Goal: Navigation & Orientation: Find specific page/section

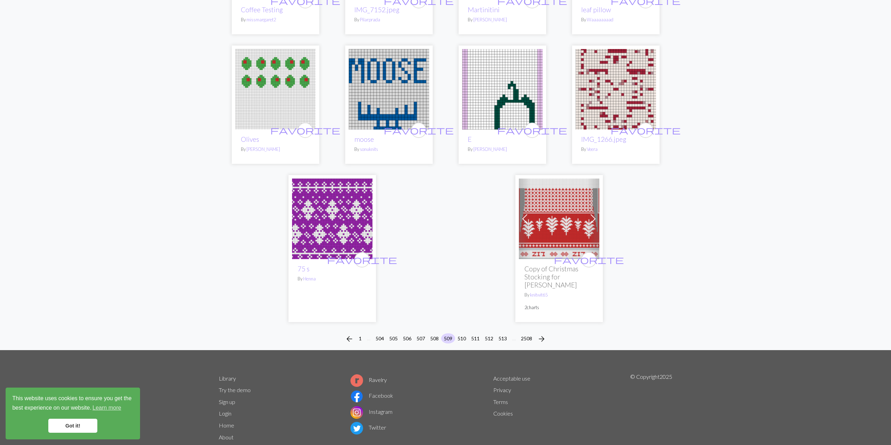
scroll to position [1611, 0]
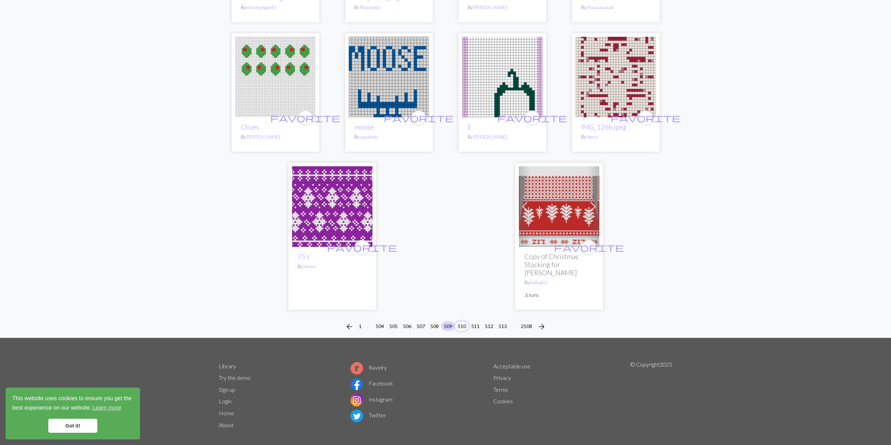
click at [375, 321] on button "510" at bounding box center [462, 326] width 14 height 10
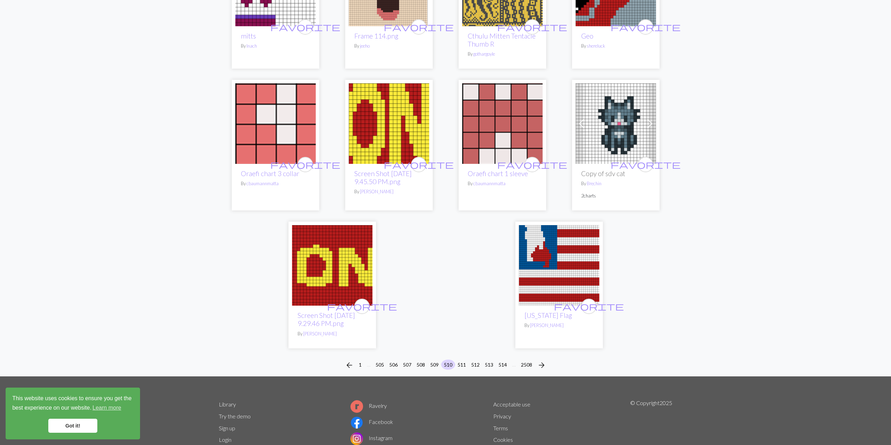
scroll to position [1544, 0]
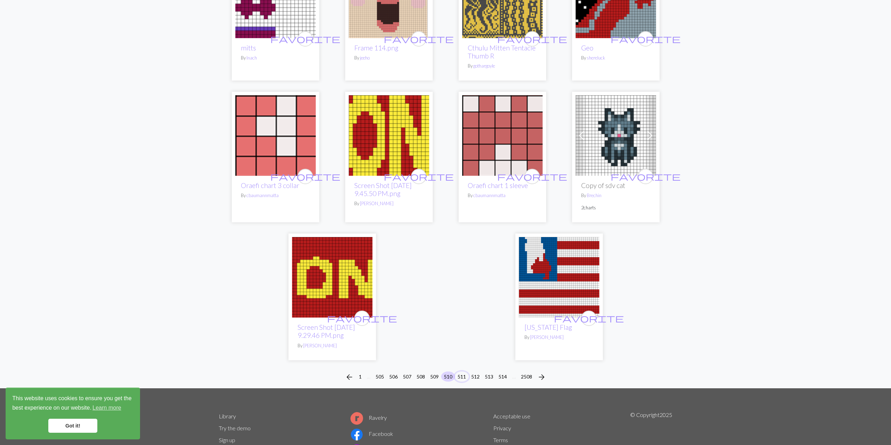
click at [375, 331] on button "511" at bounding box center [462, 377] width 14 height 10
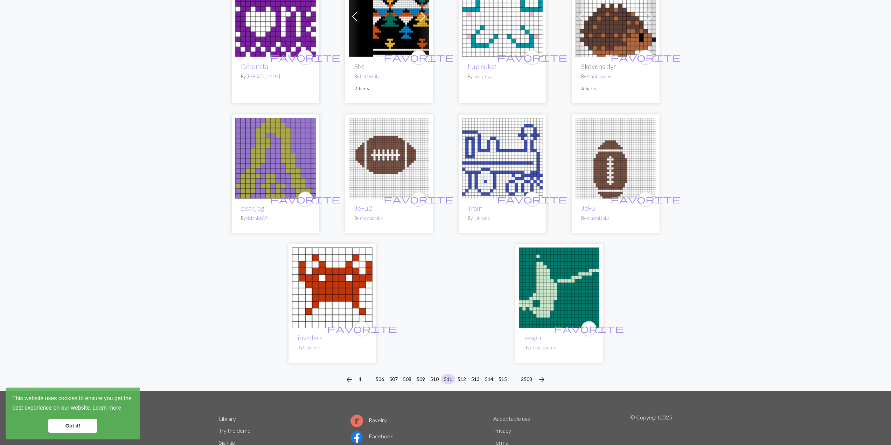
scroll to position [1576, 0]
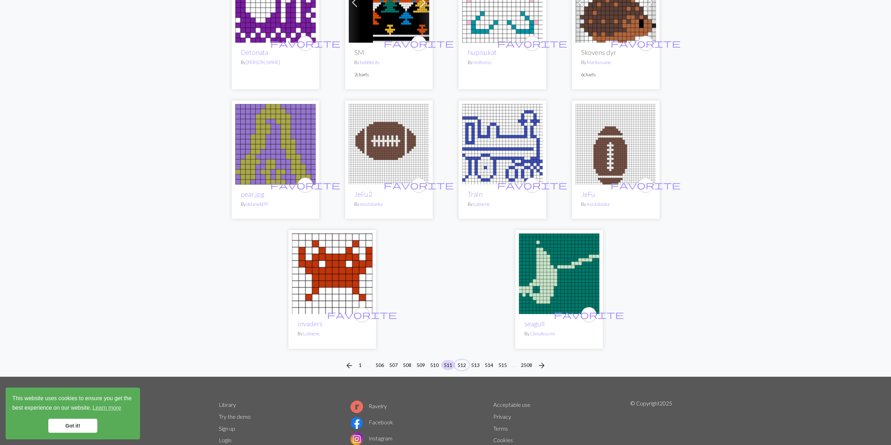
click at [375, 331] on button "512" at bounding box center [462, 365] width 14 height 10
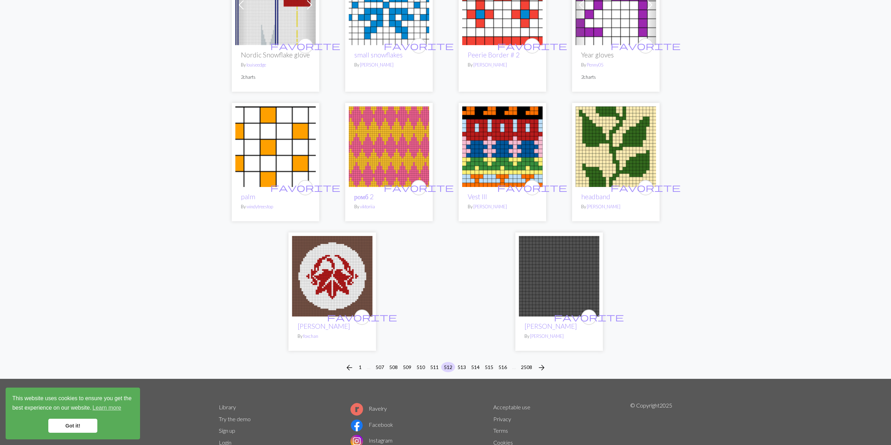
scroll to position [1668, 0]
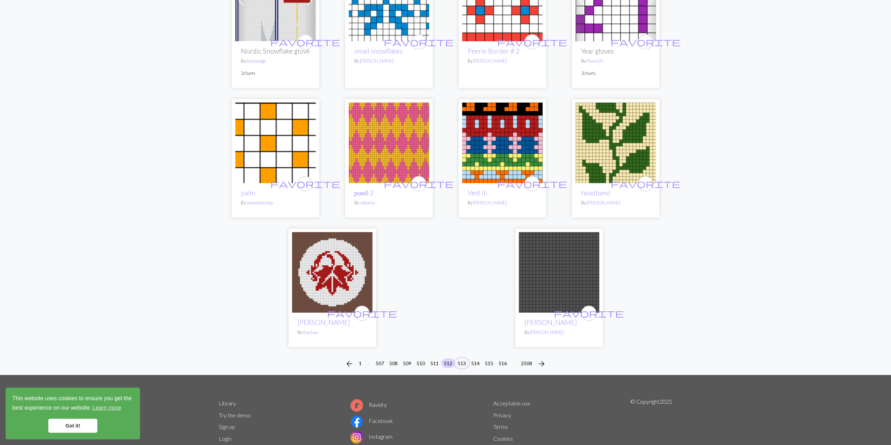
click at [375, 331] on button "513" at bounding box center [462, 363] width 14 height 10
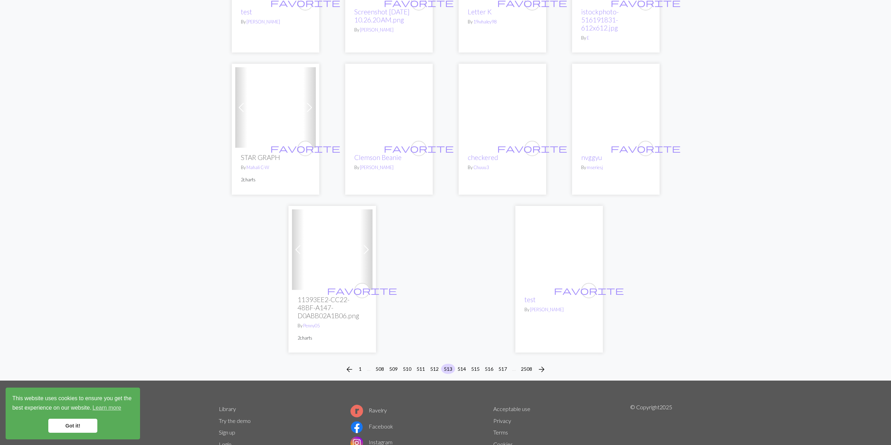
scroll to position [1576, 0]
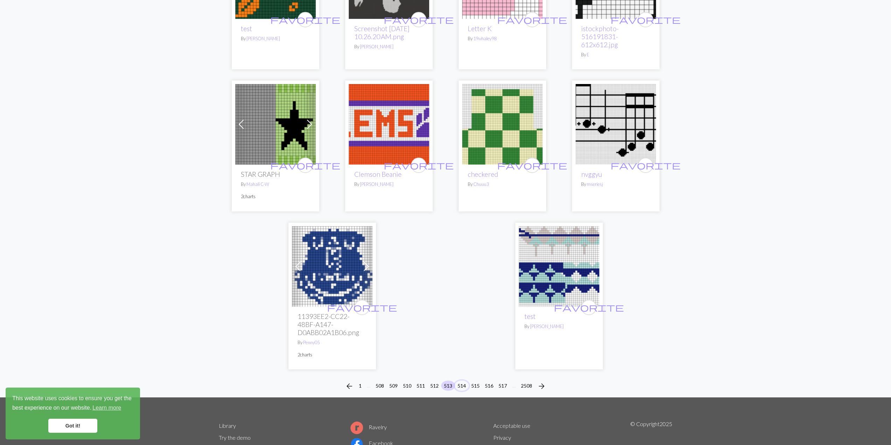
click at [375, 331] on button "514" at bounding box center [462, 386] width 14 height 10
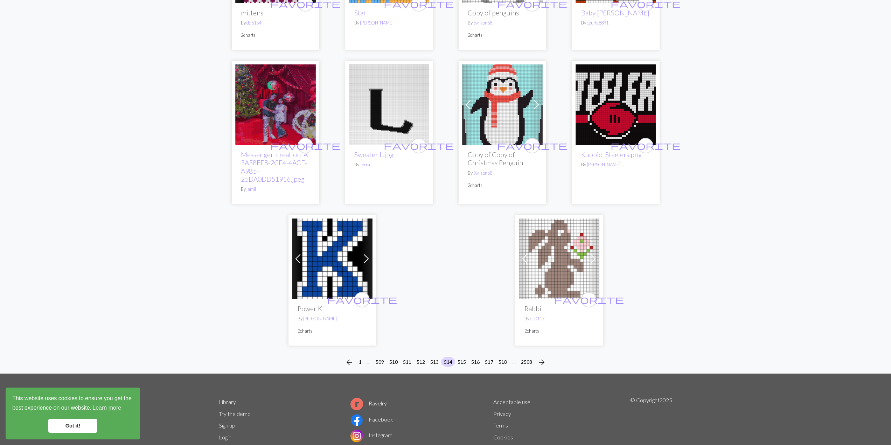
scroll to position [1585, 0]
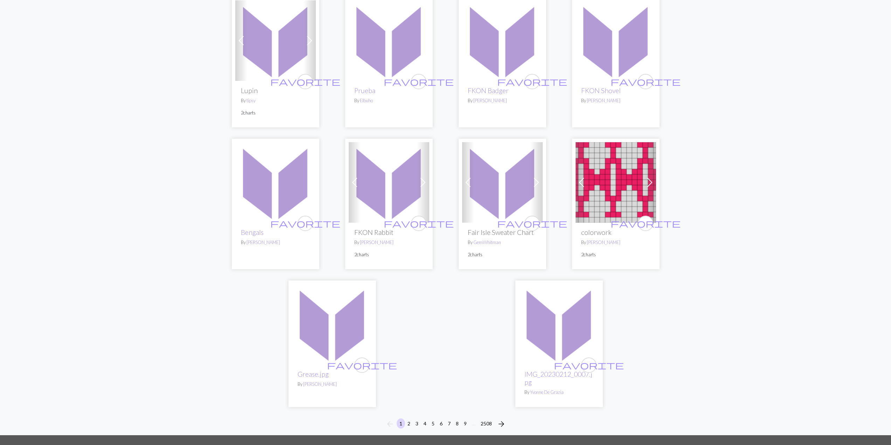
scroll to position [1518, 0]
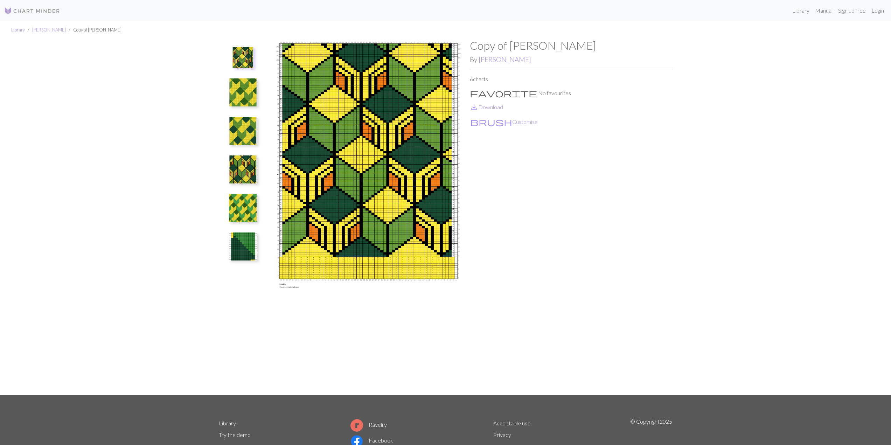
click at [244, 198] on img at bounding box center [243, 208] width 28 height 28
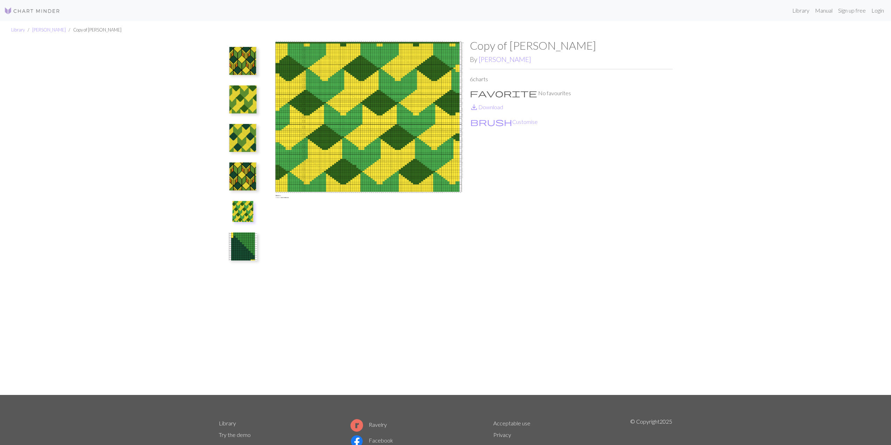
click at [242, 180] on img at bounding box center [243, 177] width 28 height 28
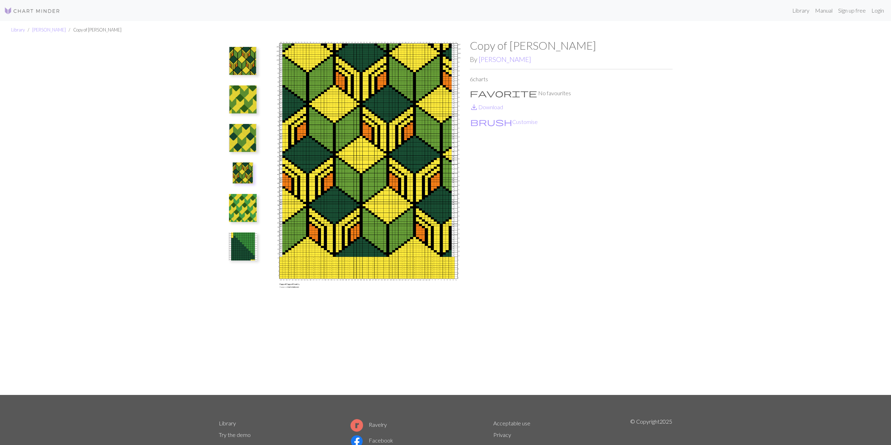
click at [241, 66] on img at bounding box center [243, 61] width 28 height 28
click at [496, 106] on link "save_alt Download" at bounding box center [486, 107] width 33 height 7
click at [243, 173] on img at bounding box center [243, 169] width 28 height 28
click at [493, 109] on link "save_alt Download" at bounding box center [486, 107] width 33 height 7
click at [232, 246] on img at bounding box center [243, 247] width 28 height 28
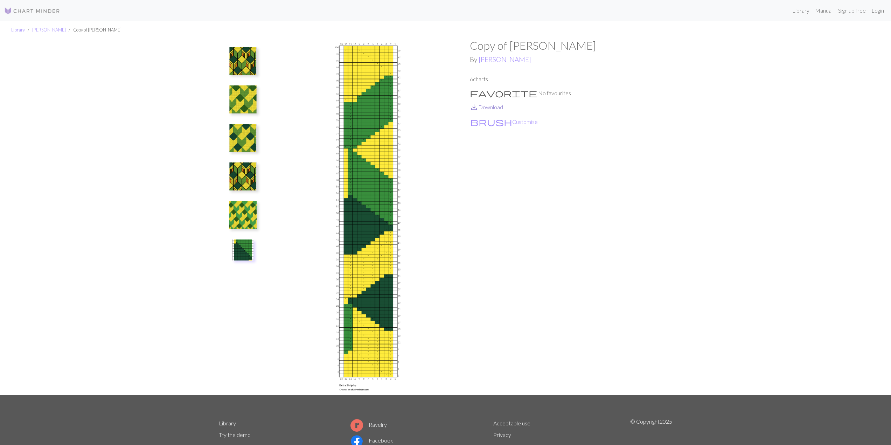
click at [497, 106] on link "save_alt Download" at bounding box center [486, 107] width 33 height 7
click at [245, 206] on img at bounding box center [243, 215] width 28 height 28
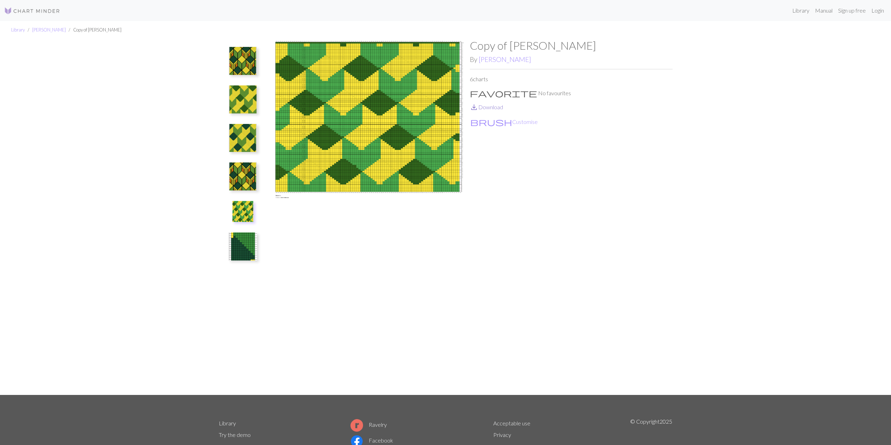
click at [483, 108] on link "save_alt Download" at bounding box center [486, 107] width 33 height 7
click at [230, 137] on img at bounding box center [243, 138] width 28 height 28
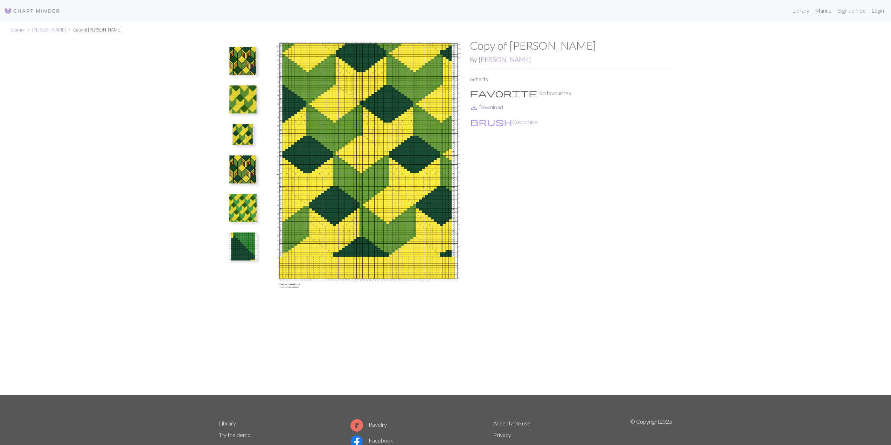
click at [485, 108] on link "save_alt Download" at bounding box center [486, 107] width 33 height 7
click at [250, 104] on img at bounding box center [243, 99] width 28 height 28
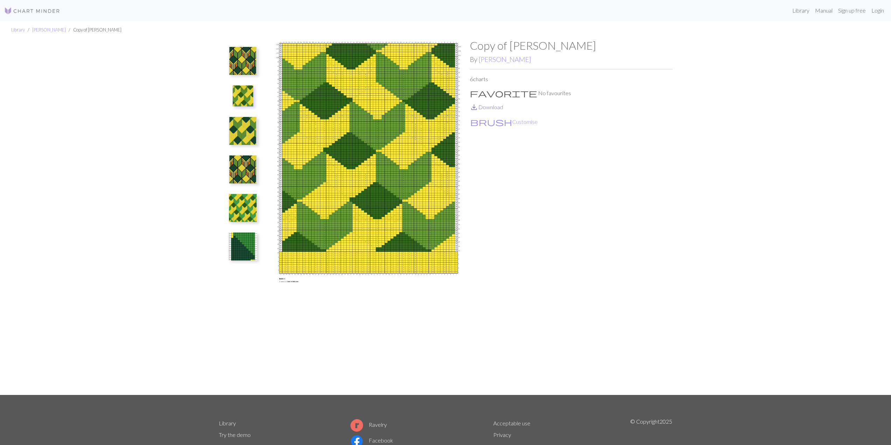
click at [496, 106] on link "save_alt Download" at bounding box center [486, 107] width 33 height 7
click at [488, 61] on link "Jim" at bounding box center [505, 59] width 53 height 8
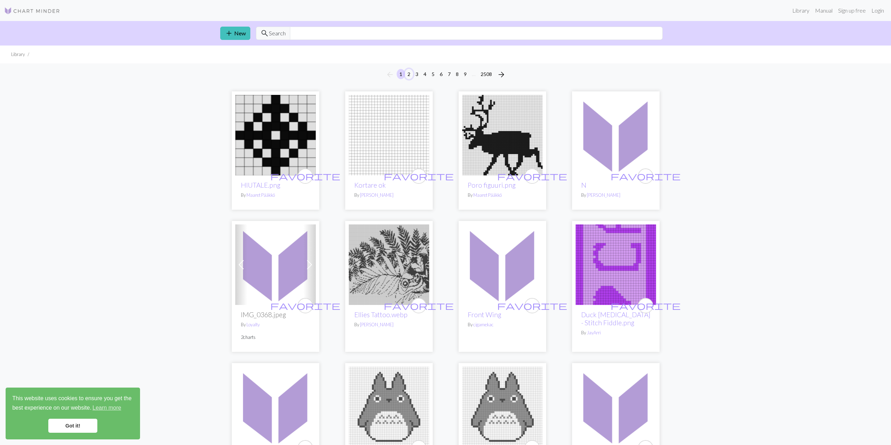
click at [409, 74] on button "2" at bounding box center [409, 74] width 8 height 10
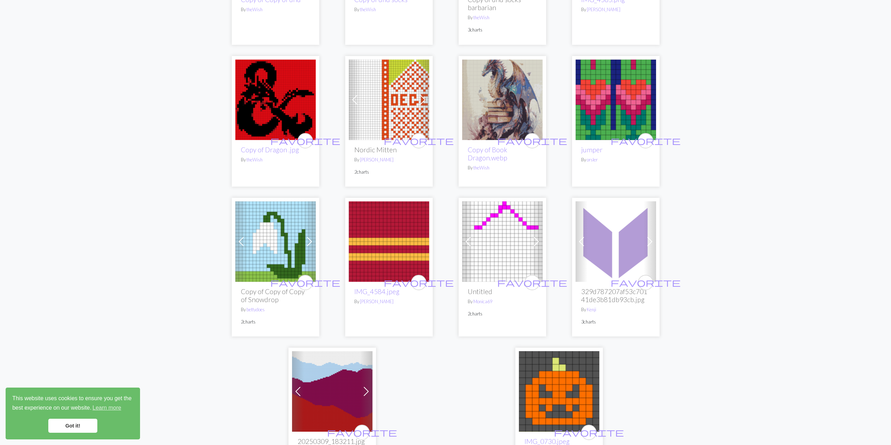
scroll to position [1576, 0]
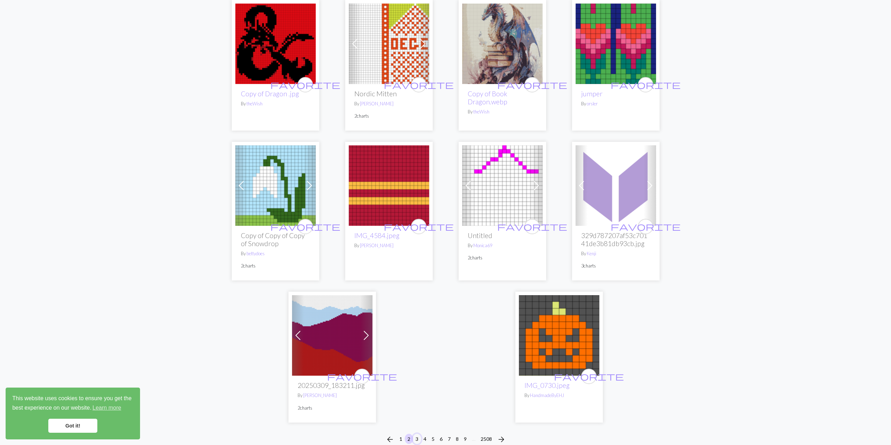
click at [415, 440] on button "3" at bounding box center [417, 439] width 8 height 10
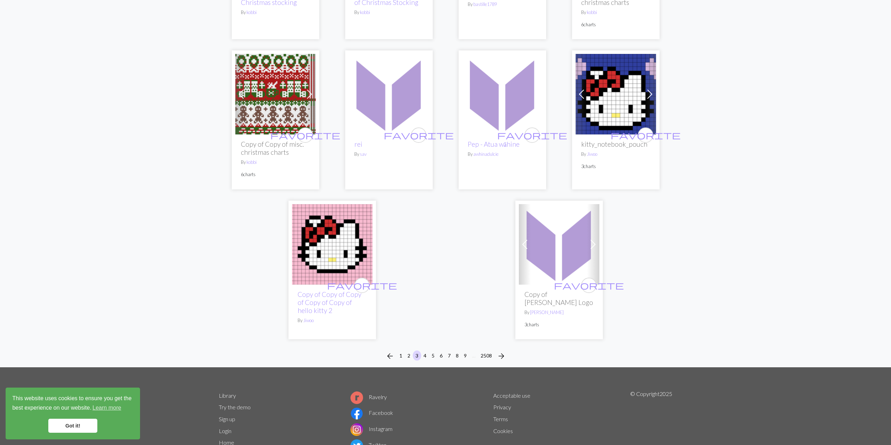
scroll to position [1682, 0]
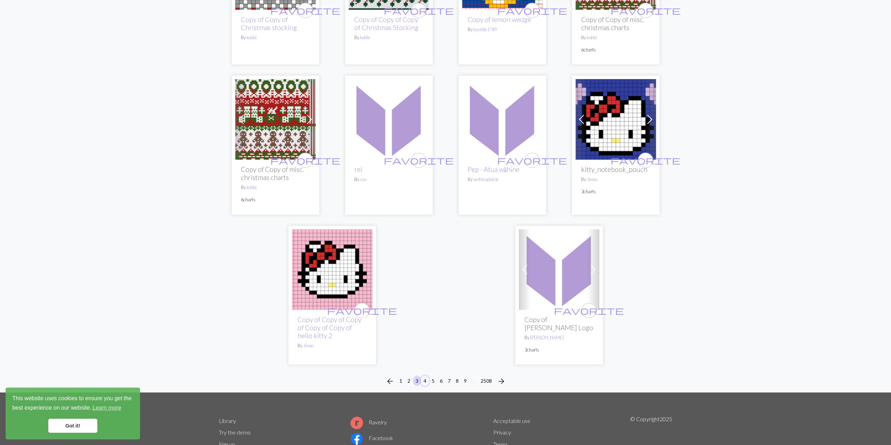
click at [425, 378] on button "4" at bounding box center [425, 381] width 8 height 10
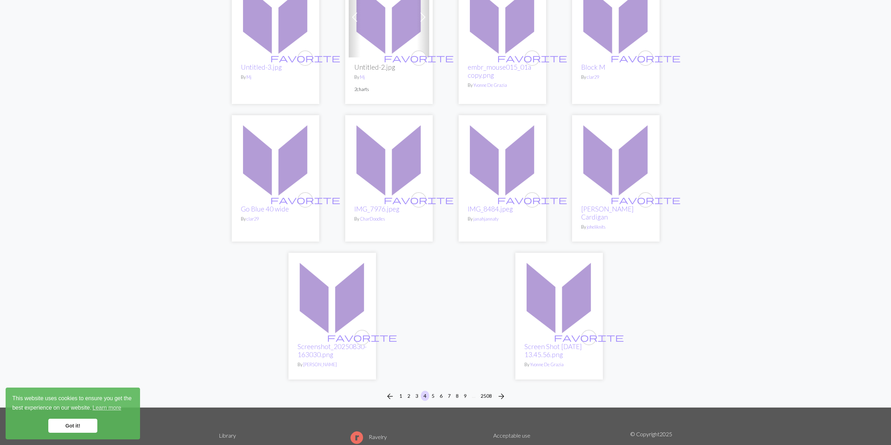
scroll to position [1603, 0]
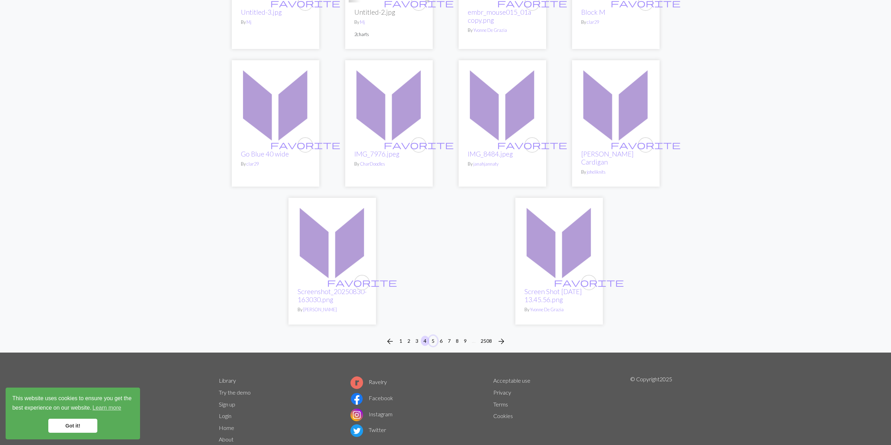
click at [435, 336] on button "5" at bounding box center [433, 341] width 8 height 10
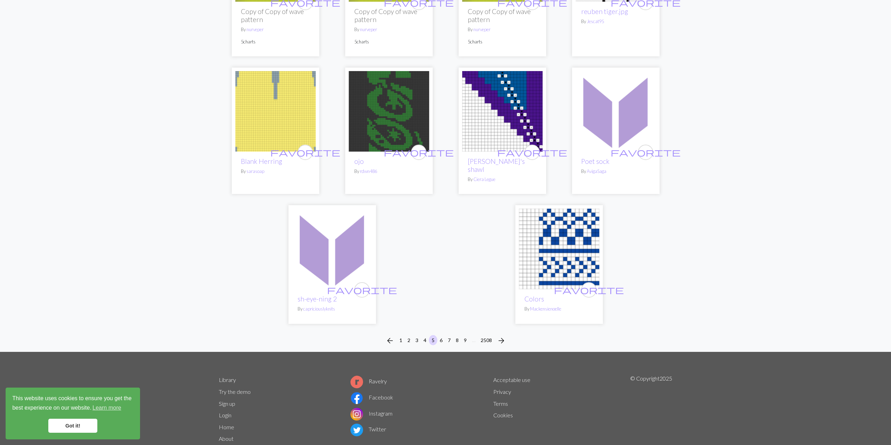
scroll to position [1619, 0]
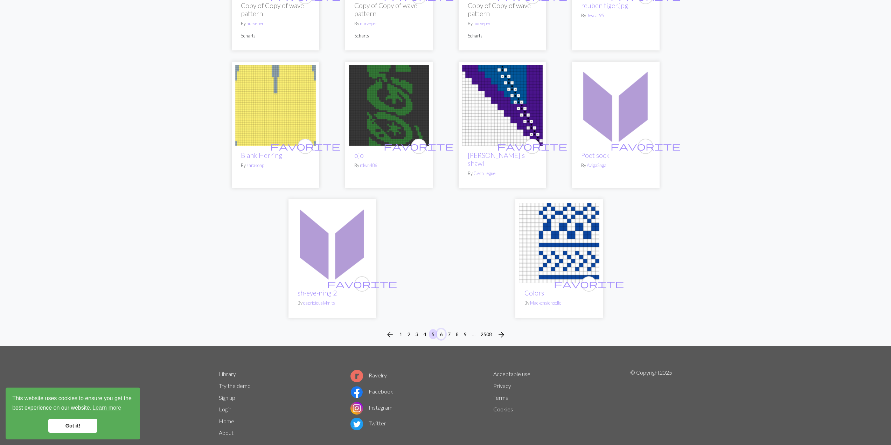
click at [442, 329] on button "6" at bounding box center [441, 334] width 8 height 10
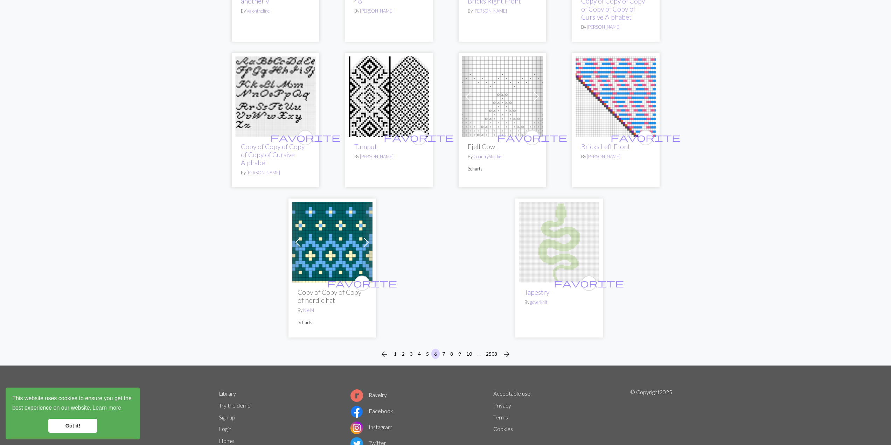
scroll to position [1620, 0]
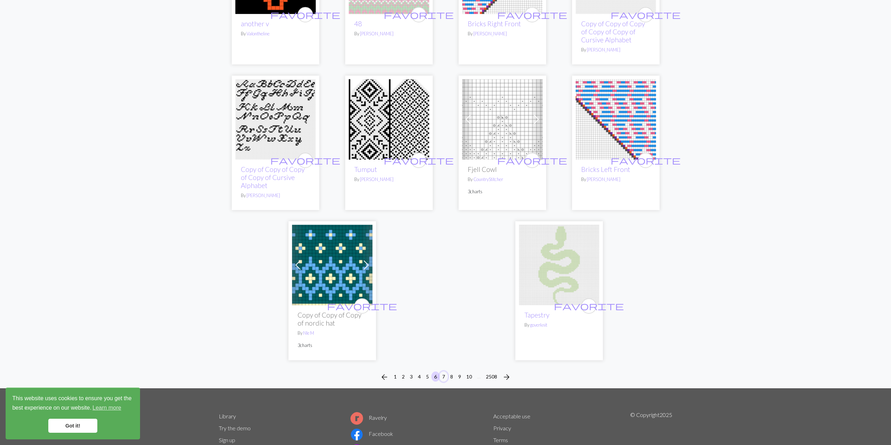
click at [447, 378] on button "7" at bounding box center [444, 377] width 8 height 10
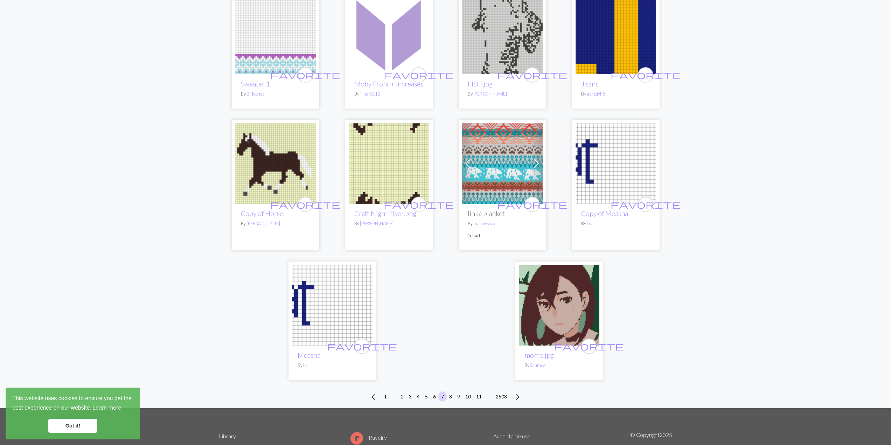
scroll to position [1627, 0]
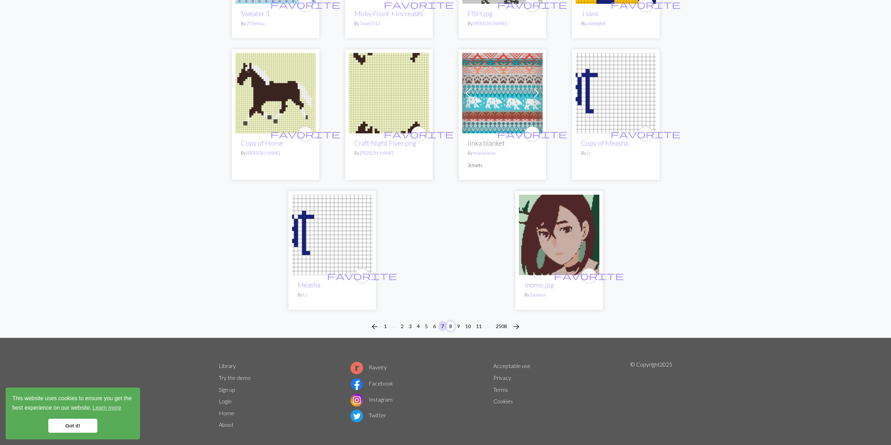
click at [452, 321] on button "8" at bounding box center [451, 326] width 8 height 10
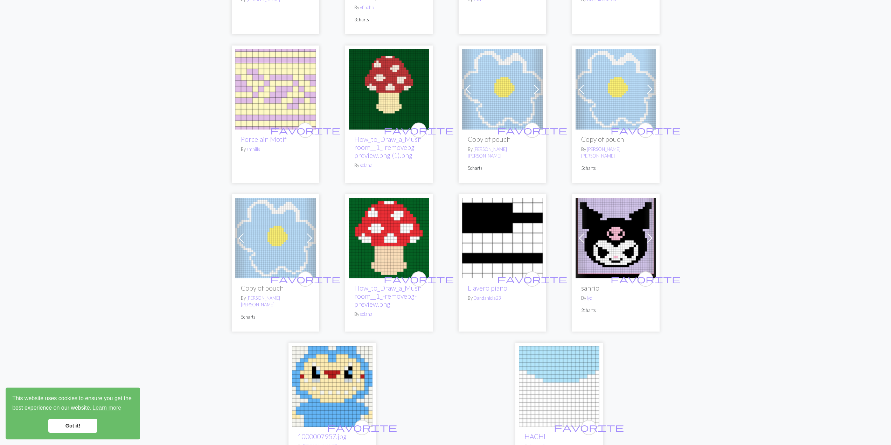
scroll to position [1663, 0]
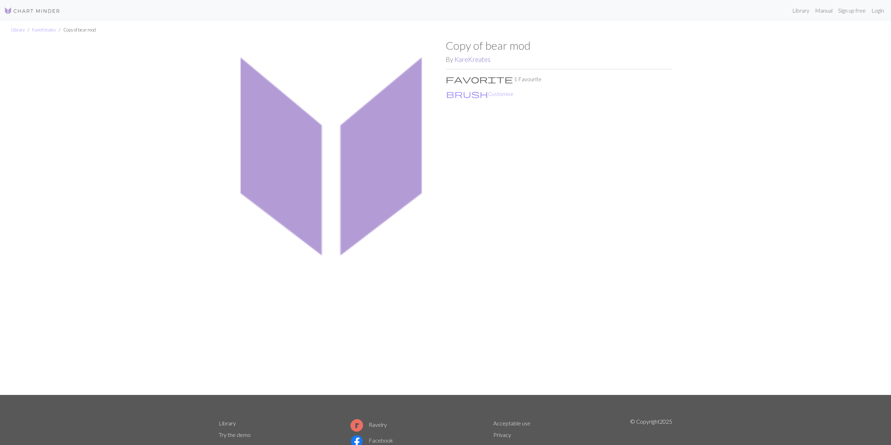
click at [468, 60] on link "KareKreates" at bounding box center [473, 59] width 36 height 8
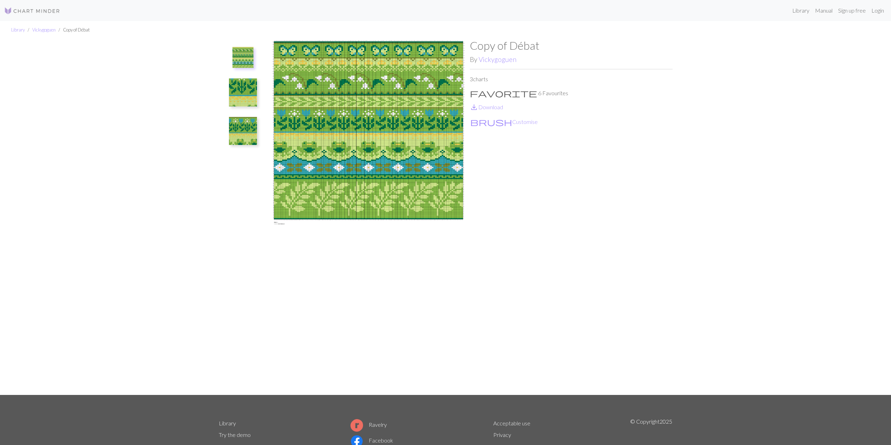
click at [241, 92] on img at bounding box center [243, 92] width 28 height 28
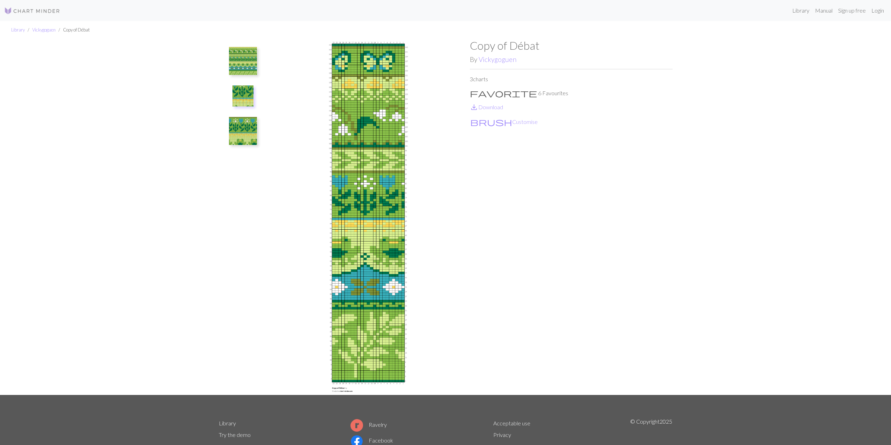
click at [237, 134] on img at bounding box center [243, 131] width 28 height 28
